Goal: Task Accomplishment & Management: Manage account settings

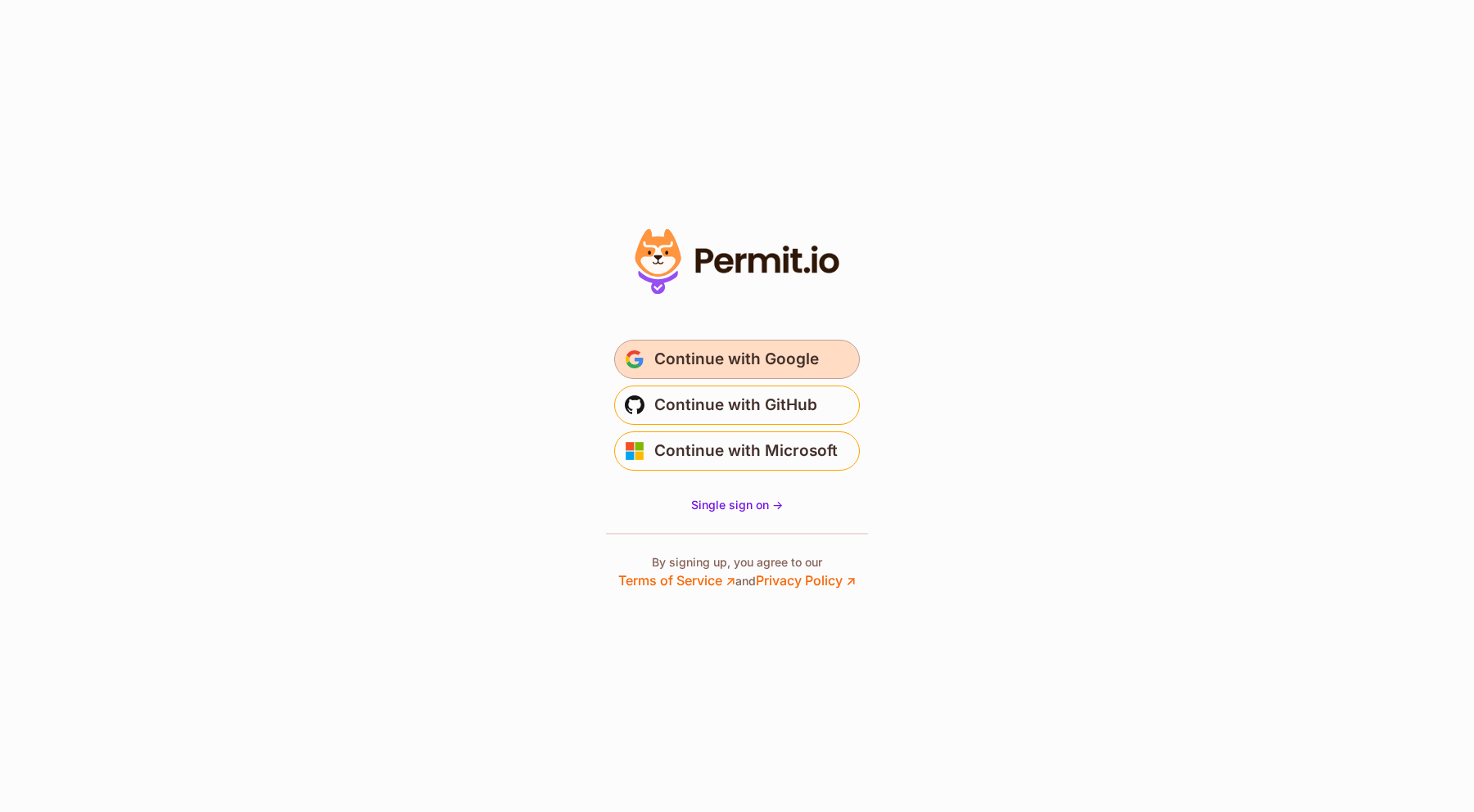
click at [756, 349] on span "Continue with Google" at bounding box center [736, 360] width 165 height 27
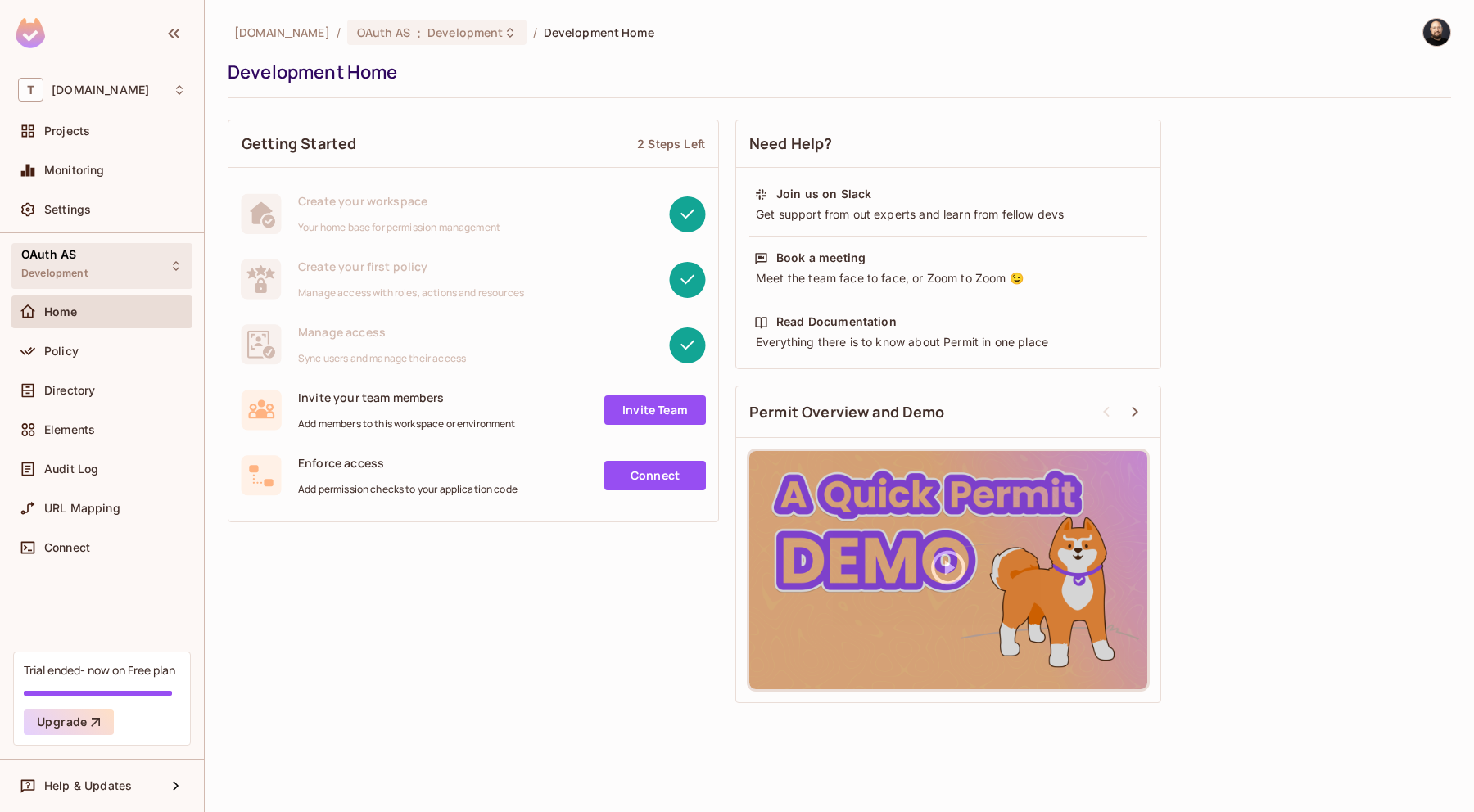
click at [107, 279] on div "OAuth AS Development" at bounding box center [102, 266] width 181 height 45
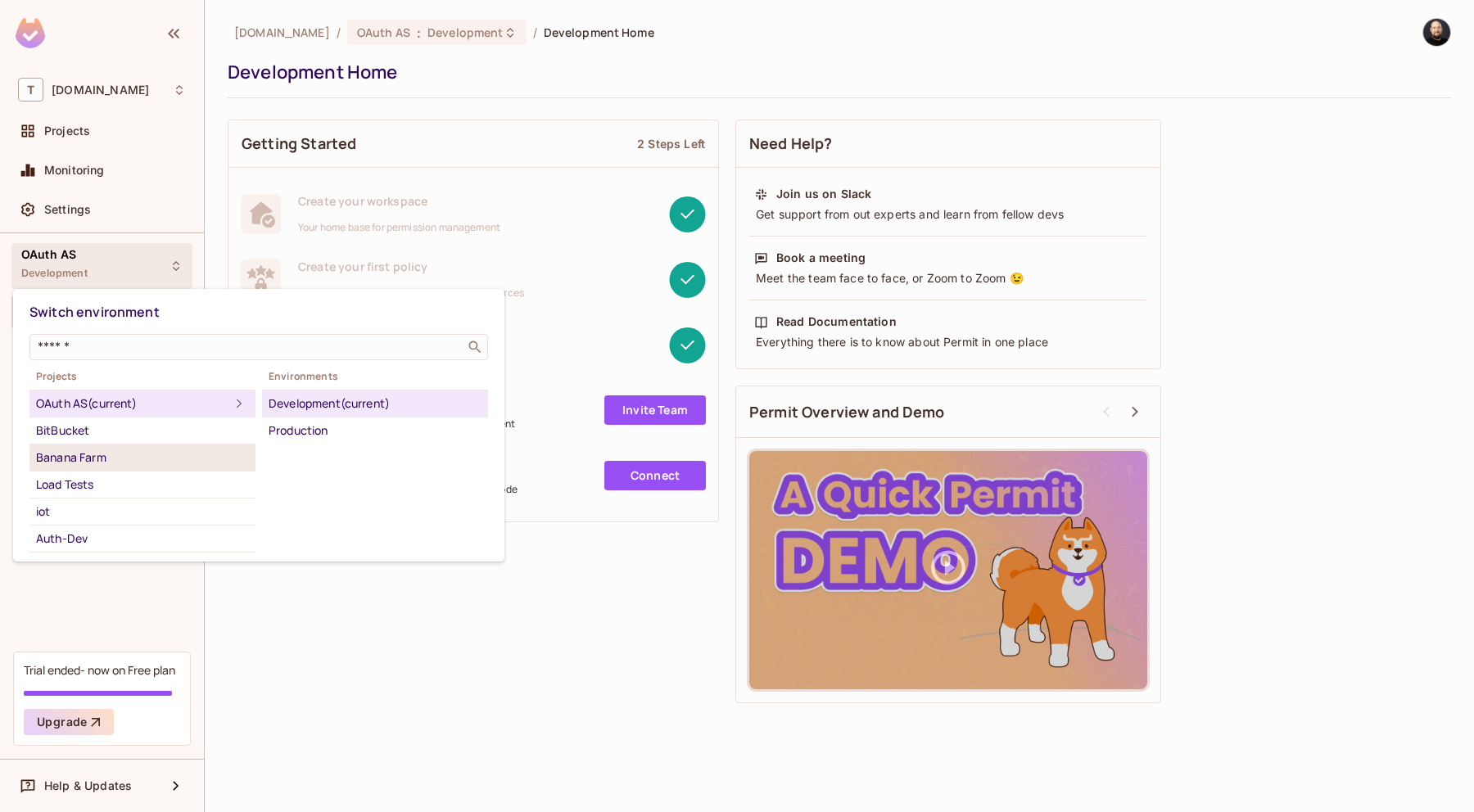
click at [126, 455] on div "Banana Farm" at bounding box center [141, 457] width 212 height 20
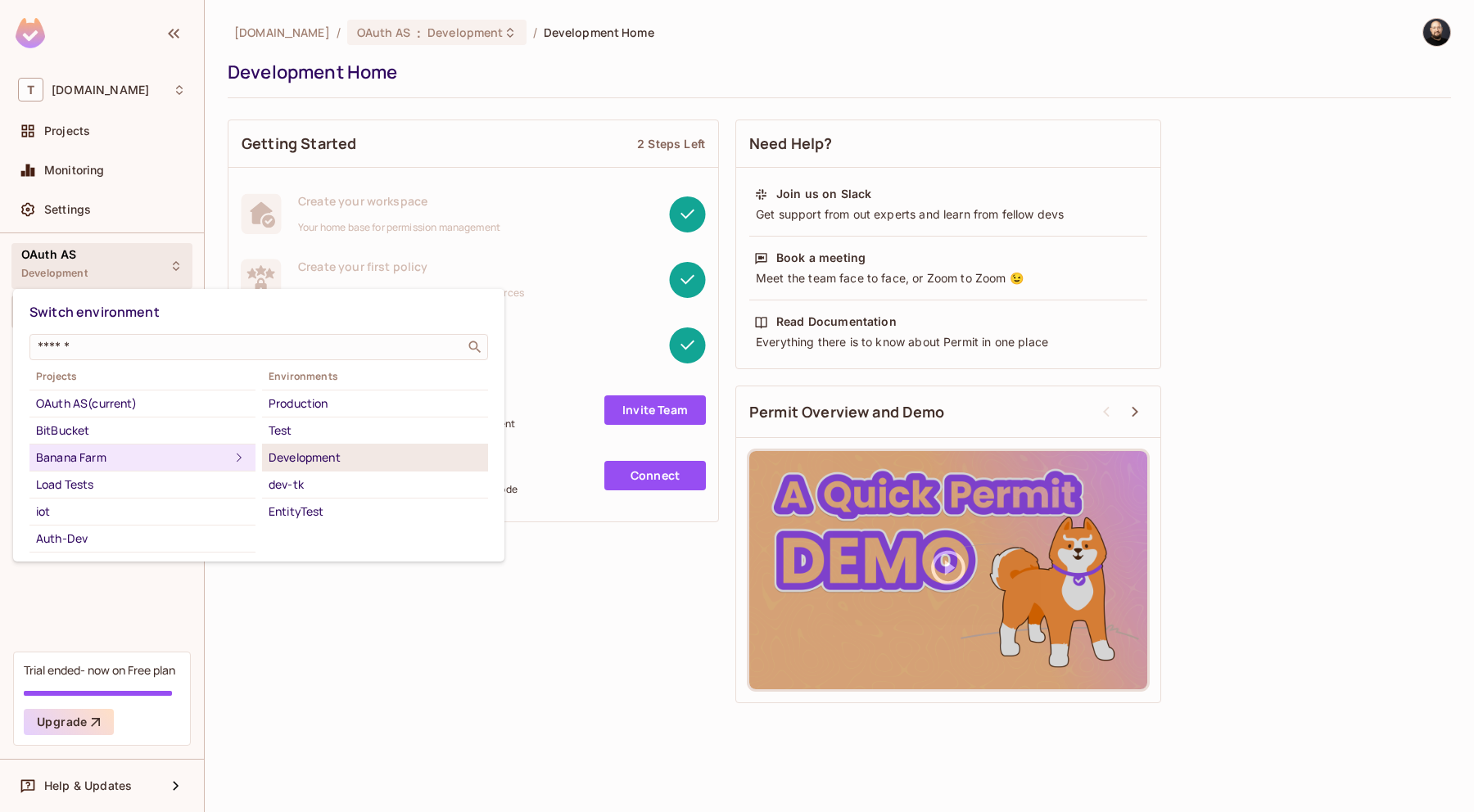
click at [288, 449] on div "Development" at bounding box center [374, 457] width 212 height 20
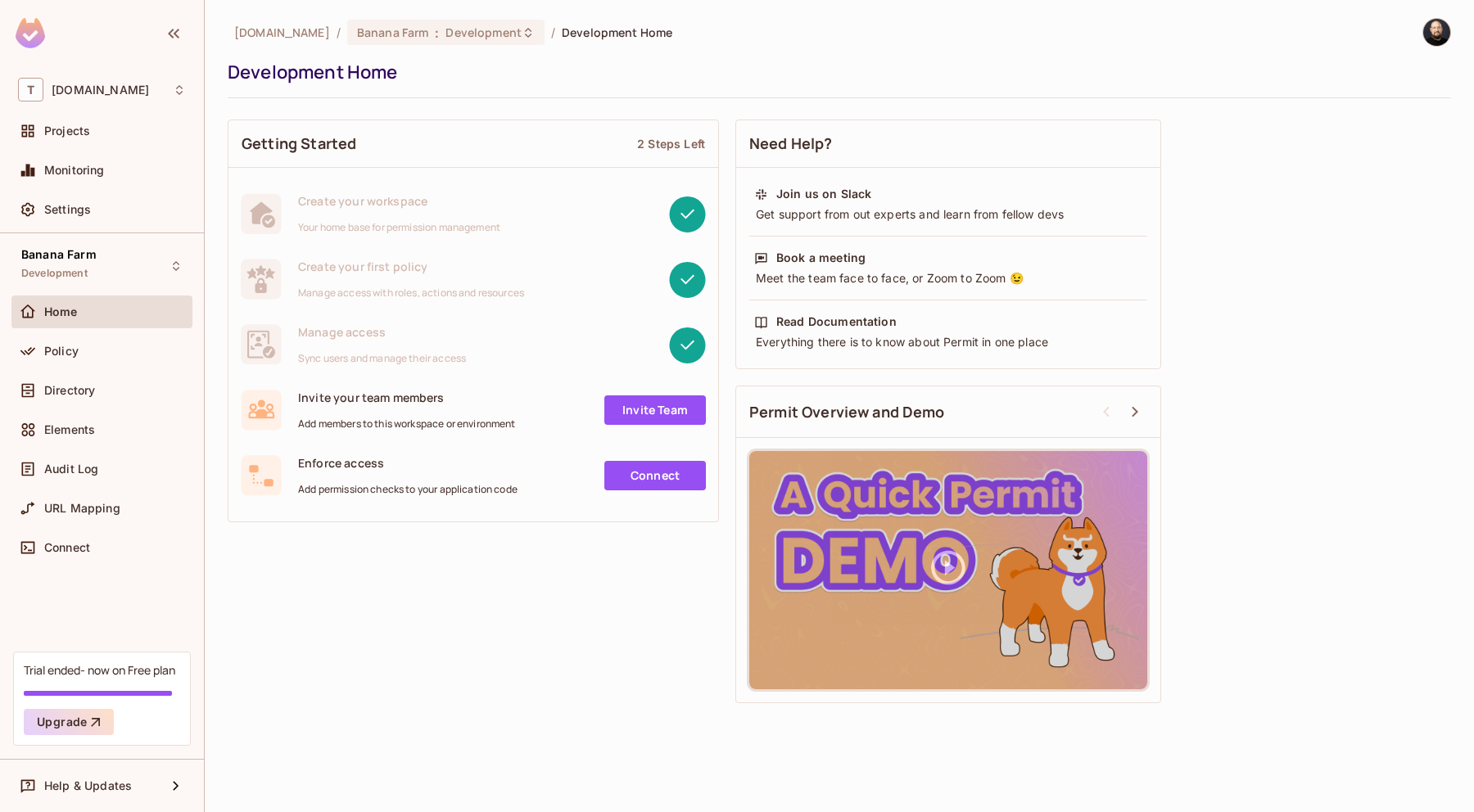
click at [617, 412] on link "Invite Team" at bounding box center [655, 410] width 102 height 30
click at [687, 135] on div "Getting Started 2 Steps Left" at bounding box center [473, 144] width 490 height 47
click at [669, 411] on link "Invite Team" at bounding box center [655, 410] width 102 height 30
click at [629, 471] on link "Connect" at bounding box center [655, 476] width 102 height 30
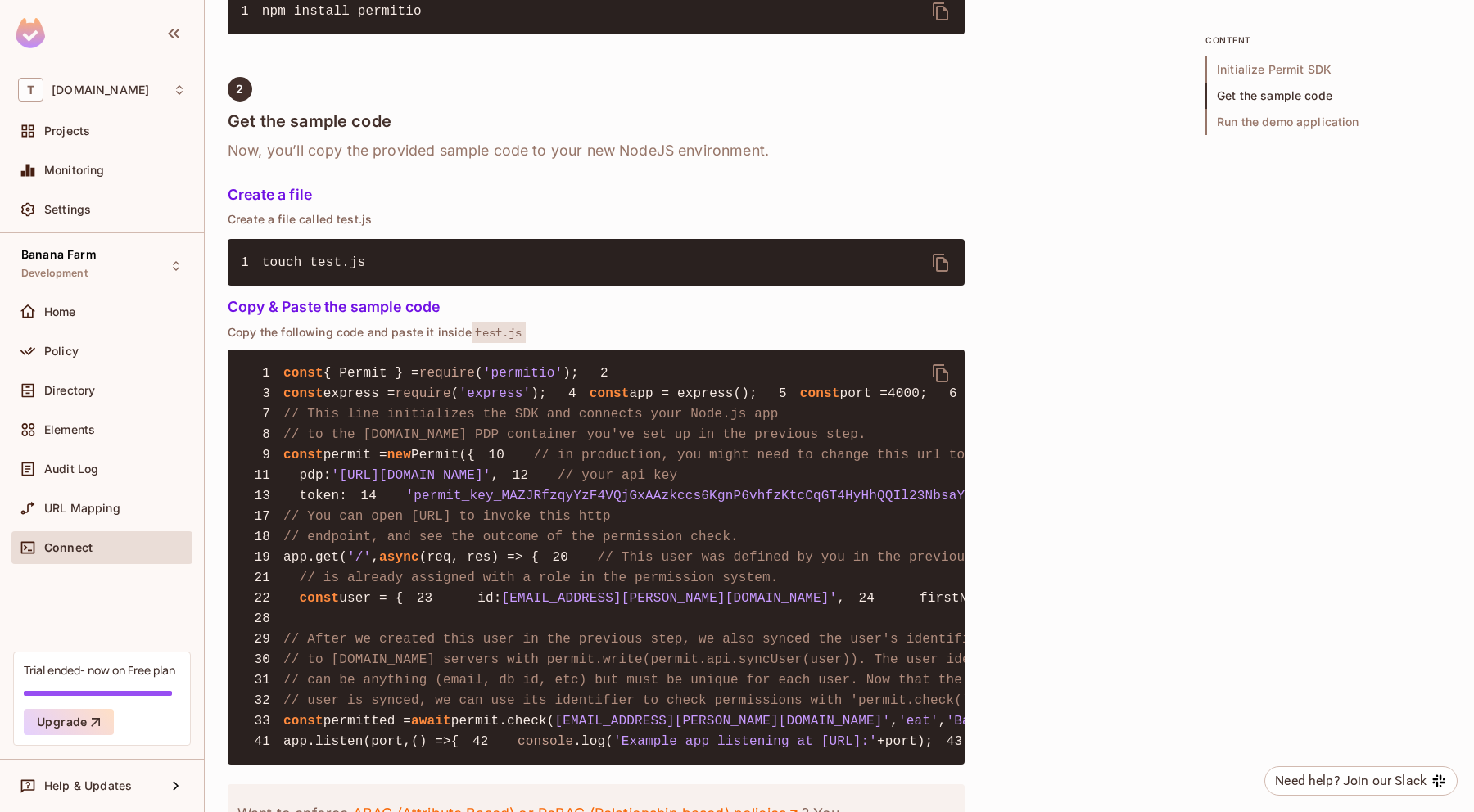
scroll to position [1883, 0]
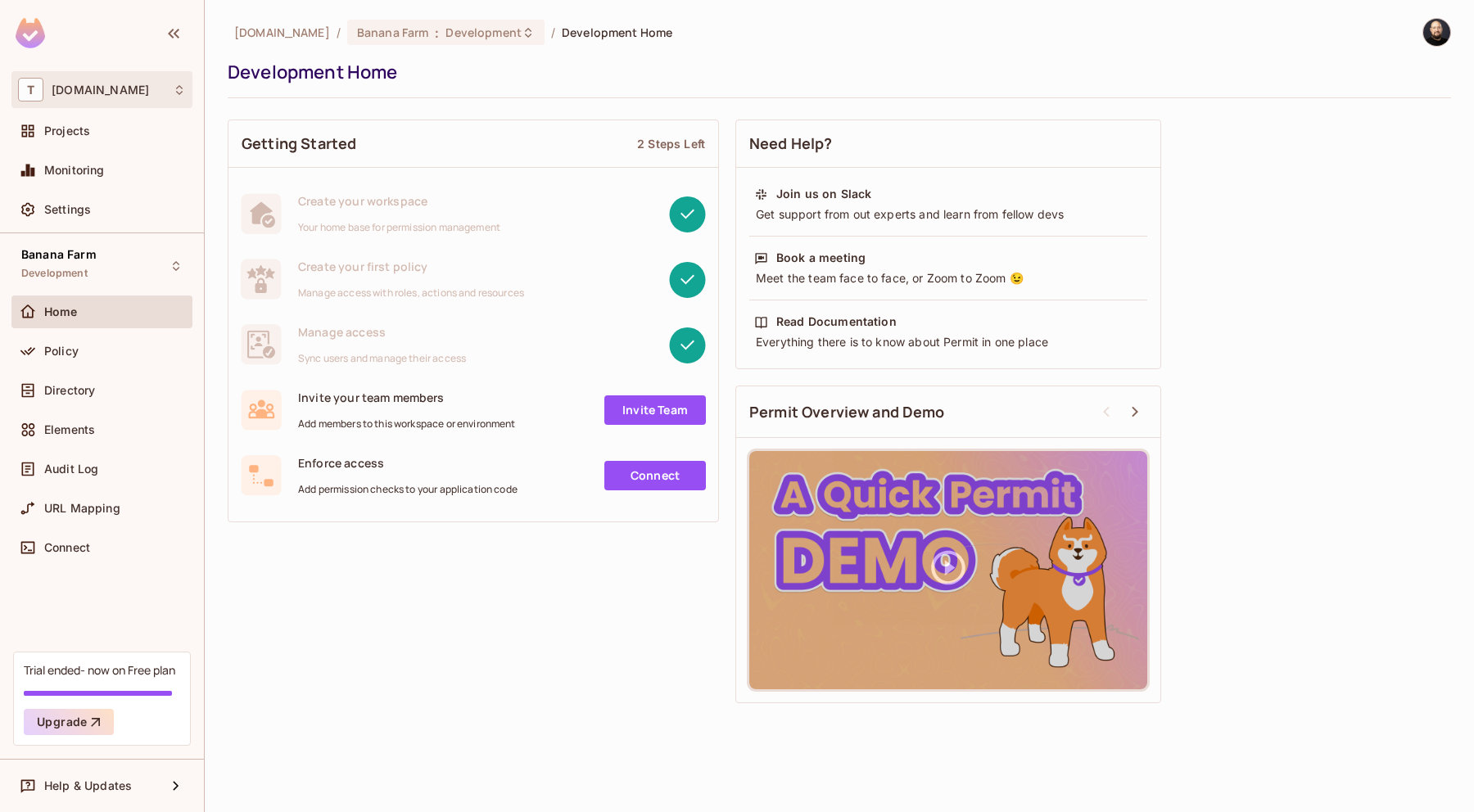
click at [128, 92] on div "T [DOMAIN_NAME]" at bounding box center [102, 90] width 168 height 24
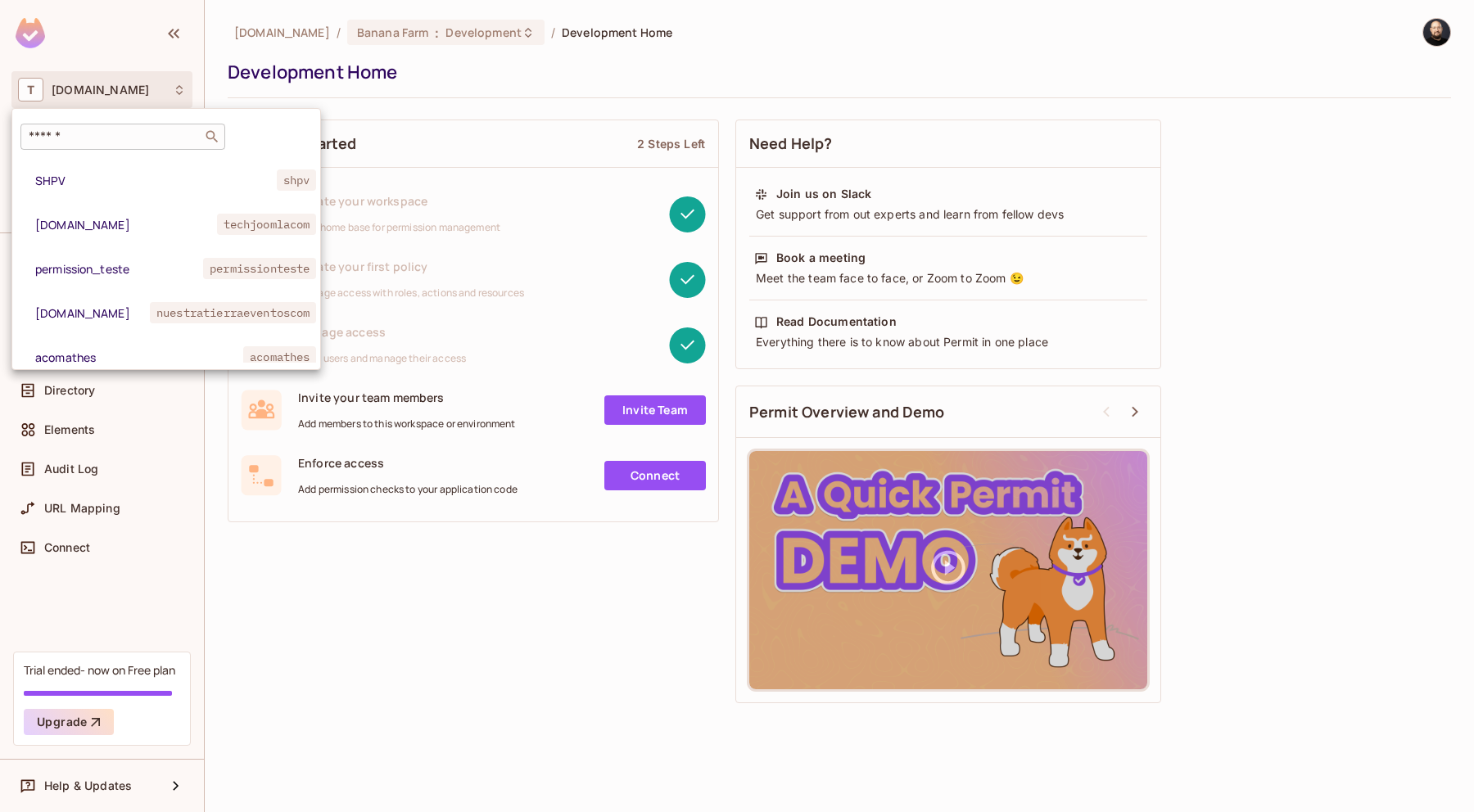
click at [141, 141] on input "text" at bounding box center [112, 136] width 172 height 17
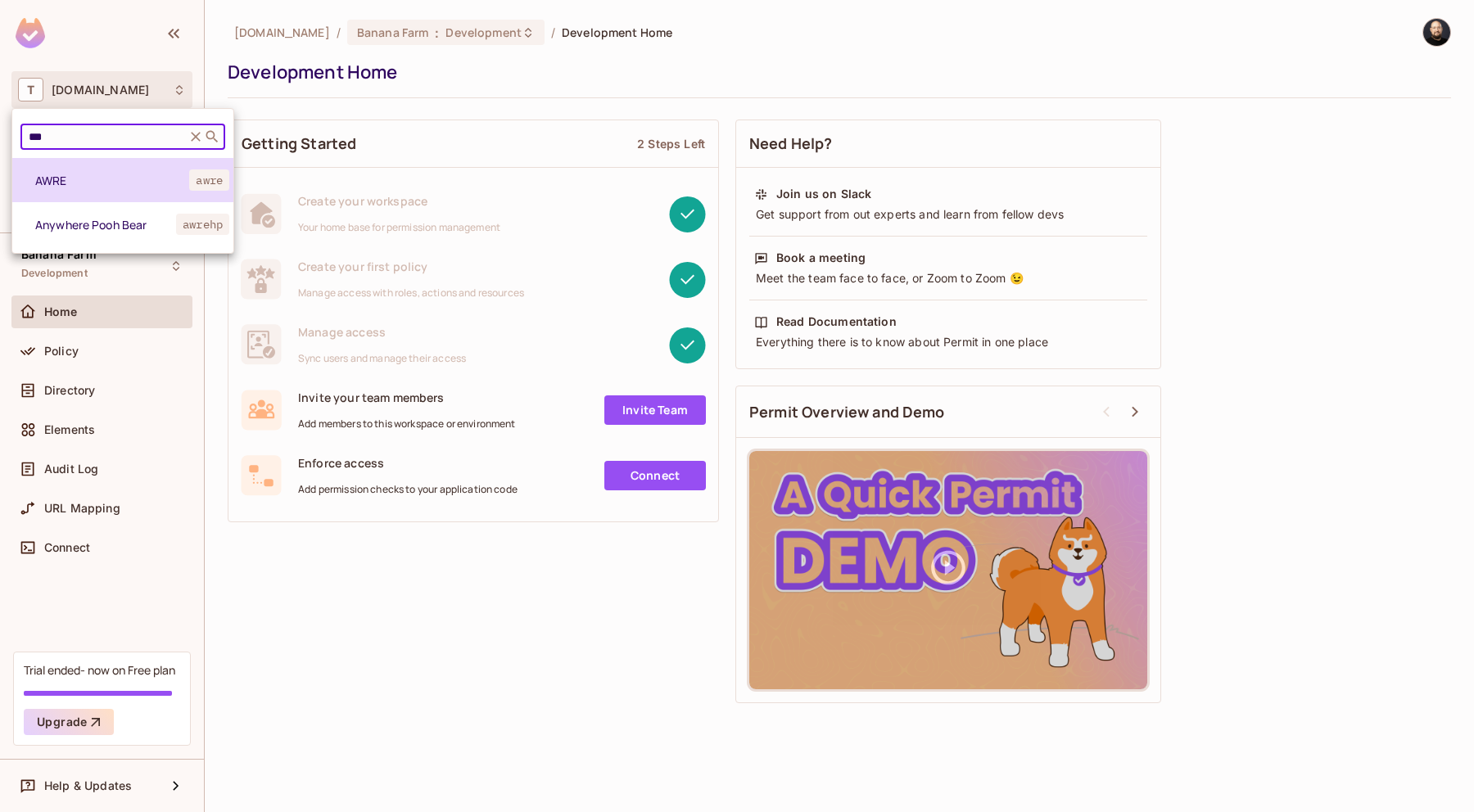
type input "***"
click at [138, 184] on span "AWRE" at bounding box center [113, 181] width 154 height 16
